Goal: Obtain resource: Obtain resource

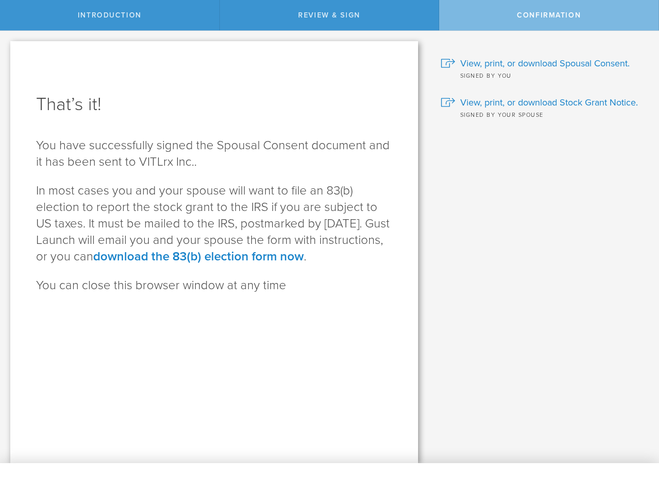
click at [330, 247] on p "In most cases you and your spouse will want to file an 83(b) election to report…" at bounding box center [214, 224] width 356 height 82
click at [110, 15] on span "Introduction" at bounding box center [110, 15] width 64 height 9
click at [330, 15] on span "Review & Sign" at bounding box center [329, 15] width 62 height 9
click at [549, 15] on span "Confirmation" at bounding box center [549, 15] width 64 height 9
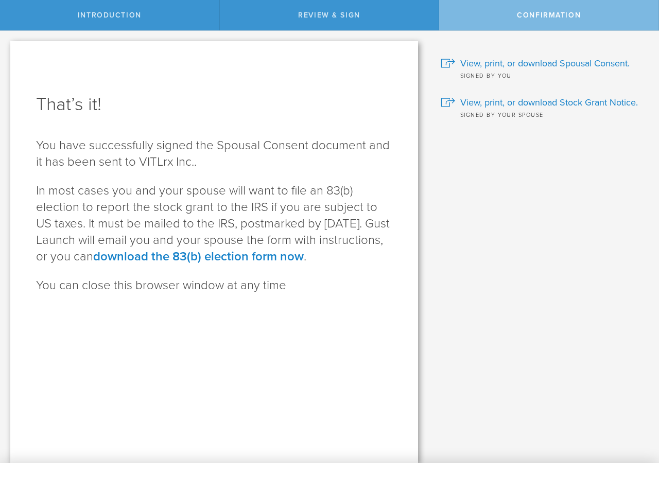
click at [267, 256] on link "download the 83(b) election form now" at bounding box center [198, 256] width 211 height 15
click at [542, 63] on span "View, print, or download Spousal Consent." at bounding box center [544, 63] width 169 height 13
click at [542, 102] on span "View, print, or download Stock Grant Notice." at bounding box center [549, 102] width 178 height 13
